Goal: Task Accomplishment & Management: Manage account settings

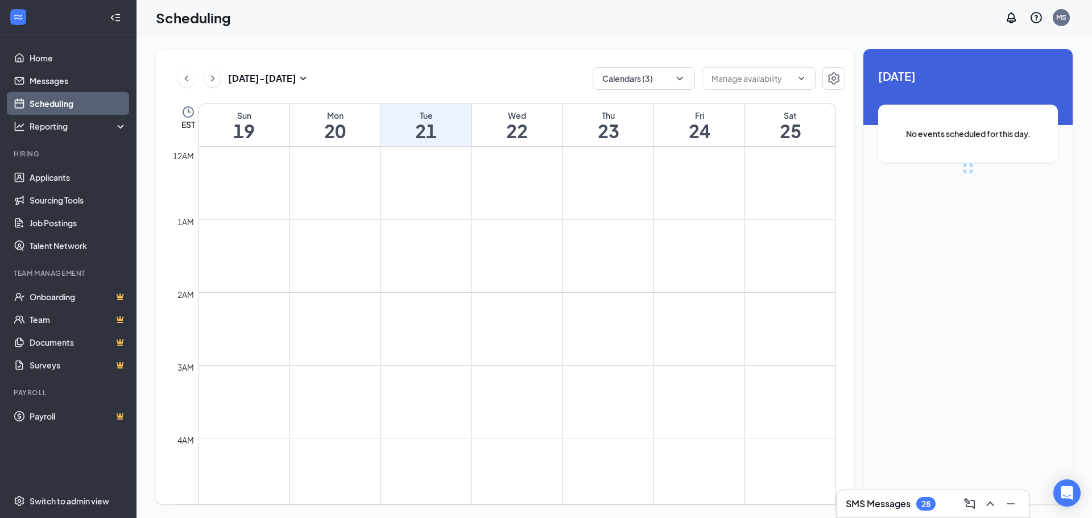
scroll to position [559, 0]
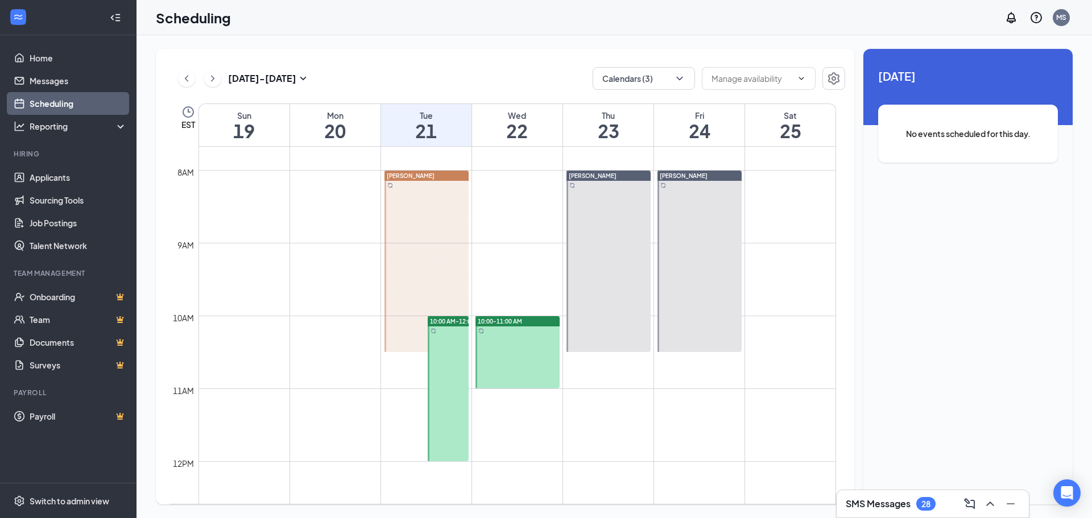
click at [585, 227] on div at bounding box center [608, 261] width 84 height 181
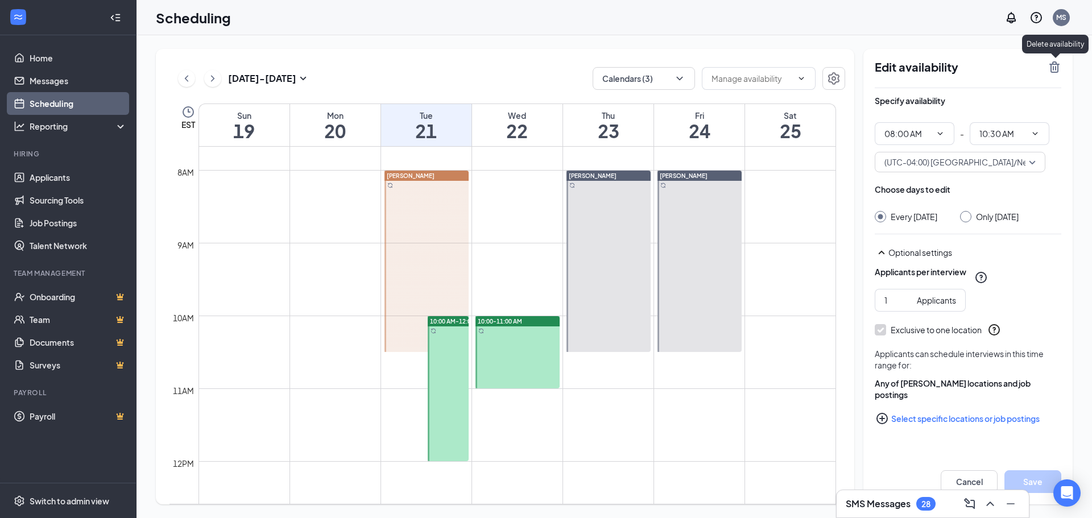
click at [1051, 65] on icon "TrashOutline" at bounding box center [1054, 66] width 10 height 11
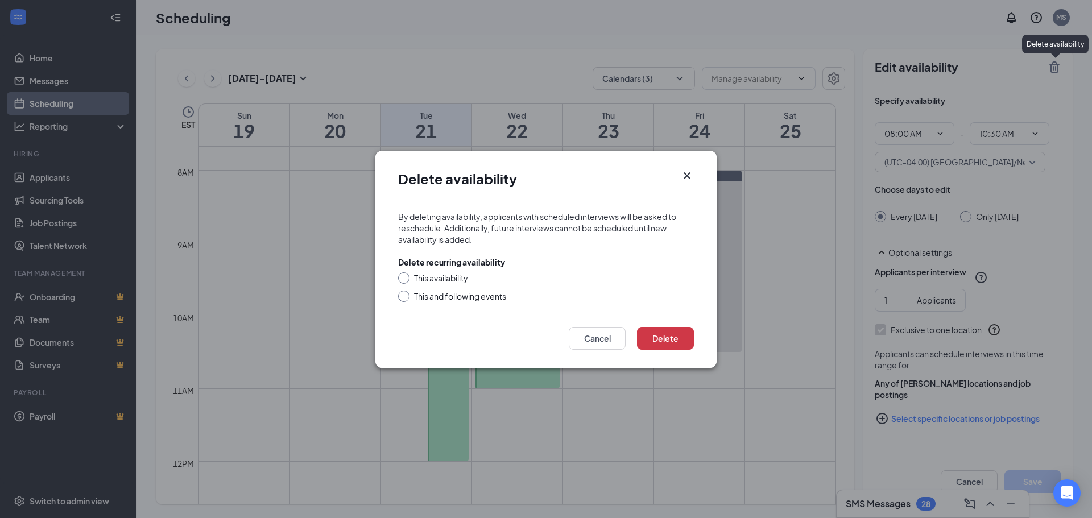
click at [448, 273] on div "This availability" at bounding box center [441, 277] width 54 height 11
click at [406, 273] on input "This availability" at bounding box center [402, 276] width 8 height 8
radio input "true"
click at [679, 352] on div "Delete Cancel" at bounding box center [545, 342] width 341 height 52
click at [682, 341] on button "Delete" at bounding box center [665, 338] width 57 height 23
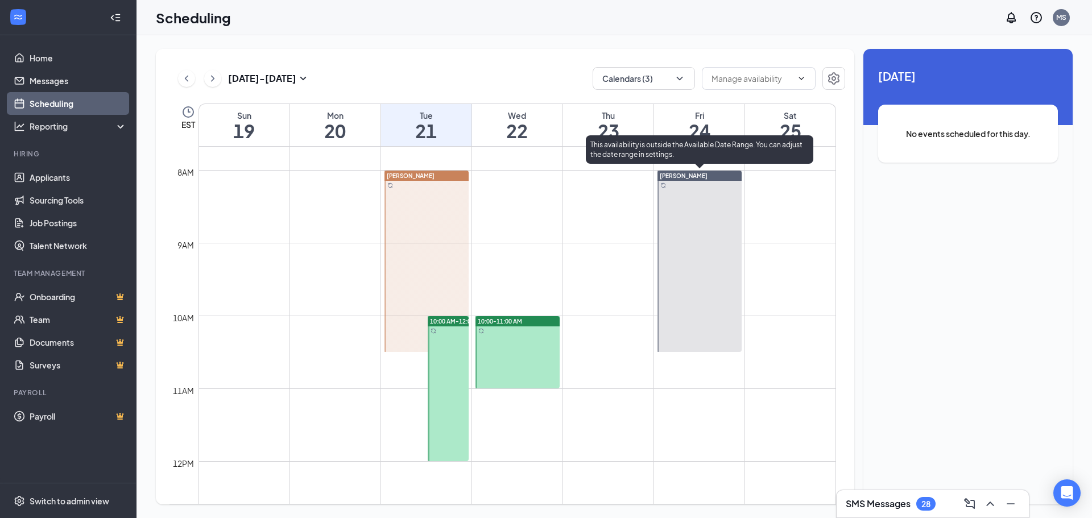
click at [698, 231] on div at bounding box center [699, 261] width 84 height 181
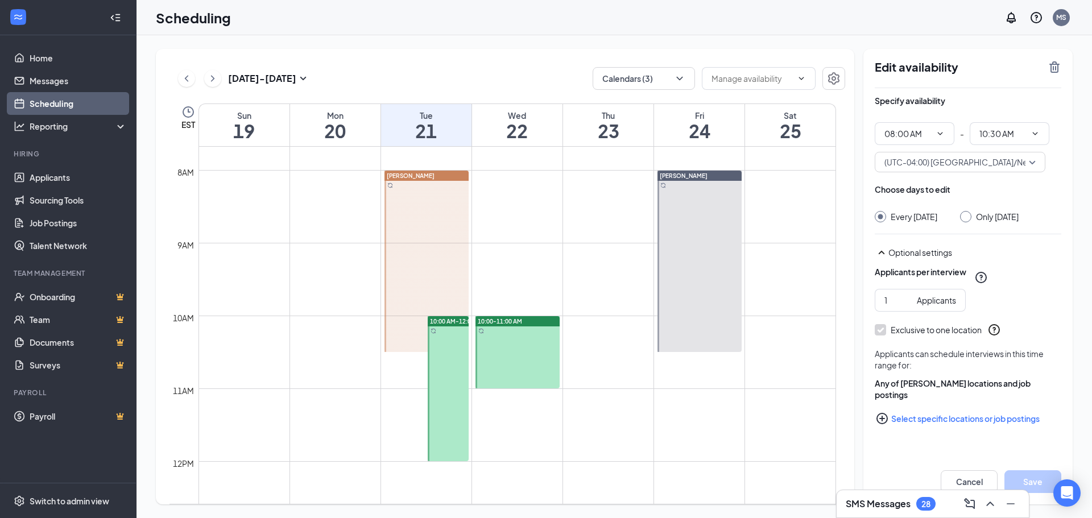
click at [1055, 70] on icon "TrashOutline" at bounding box center [1054, 66] width 10 height 11
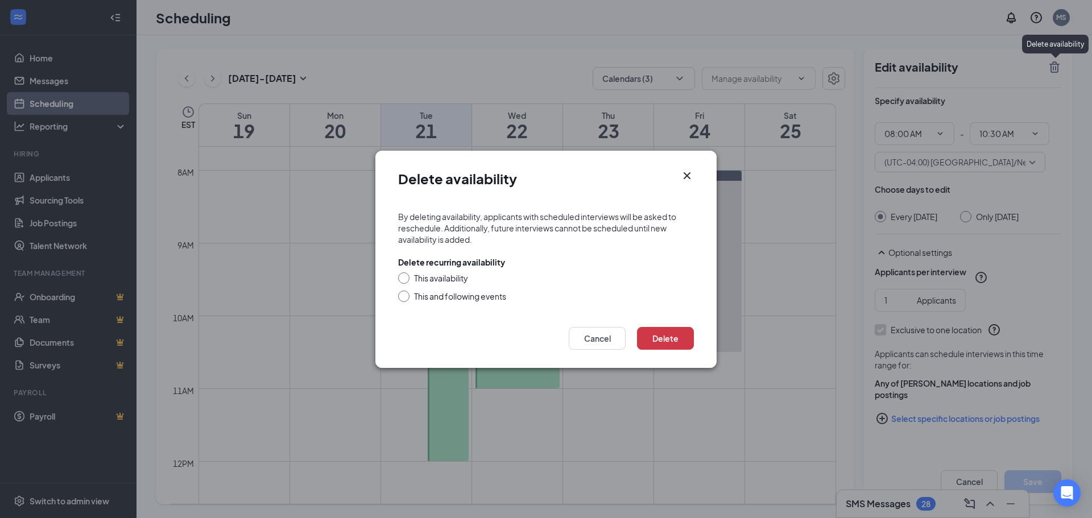
click at [448, 271] on div "Delete recurring availability This availability This and following events" at bounding box center [546, 278] width 296 height 45
click at [449, 280] on div "This availability" at bounding box center [441, 277] width 54 height 11
click at [406, 280] on input "This availability" at bounding box center [402, 276] width 8 height 8
radio input "true"
click at [672, 334] on button "Delete" at bounding box center [665, 338] width 57 height 23
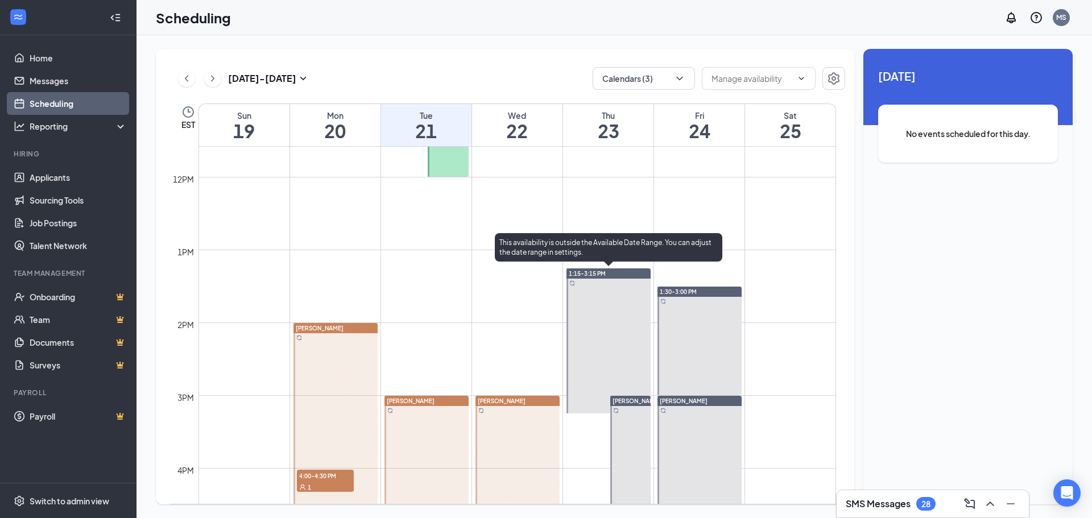
scroll to position [900, 0]
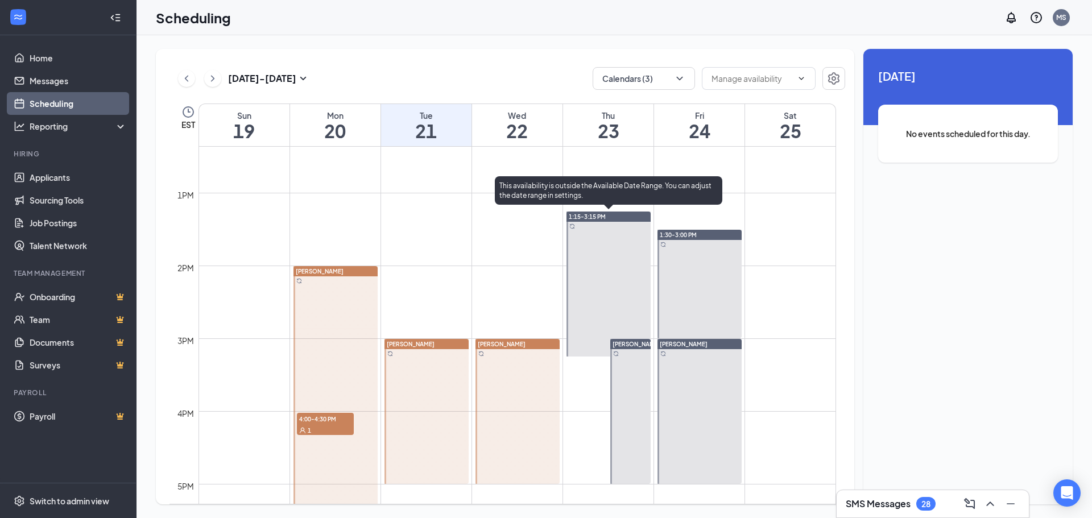
click at [604, 245] on div at bounding box center [608, 284] width 84 height 145
